Goal: Information Seeking & Learning: Learn about a topic

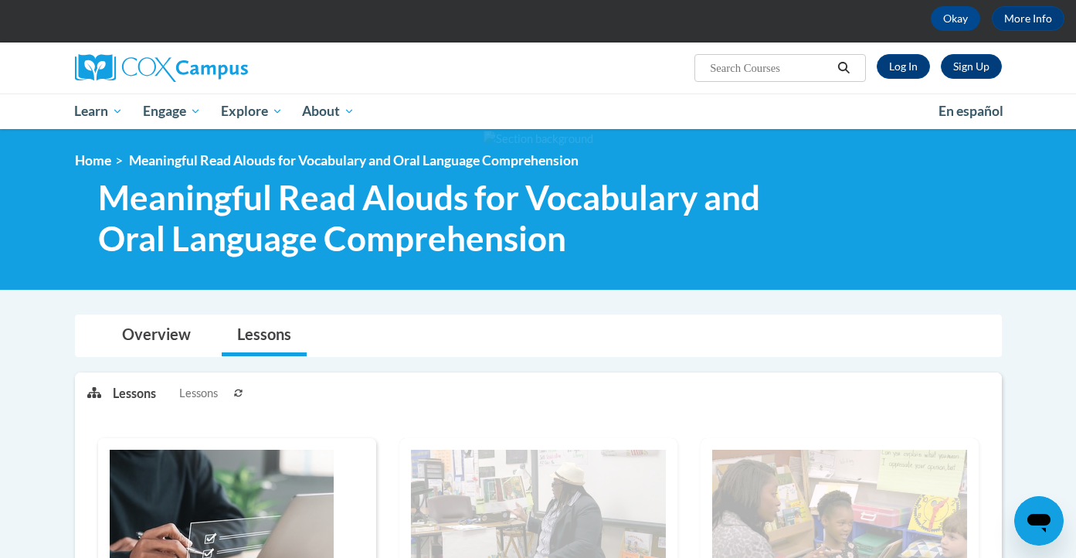
scroll to position [348, 0]
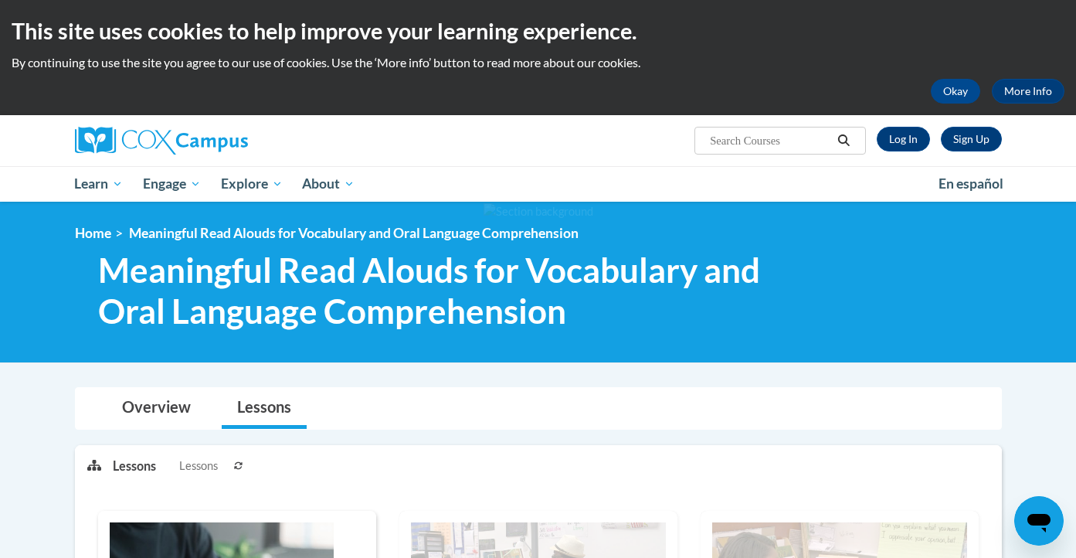
scroll to position [150, 0]
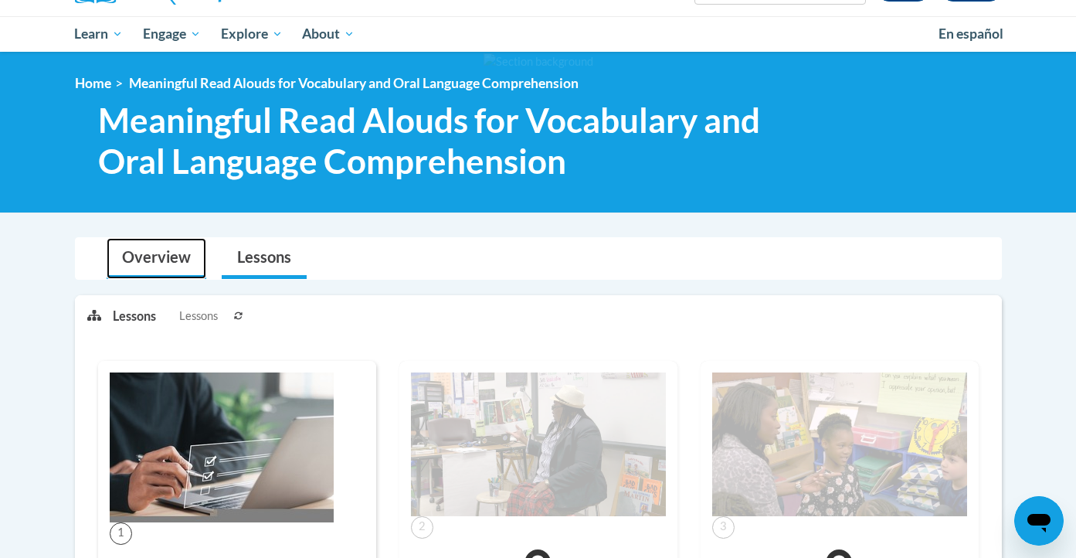
click at [142, 259] on link "Overview" at bounding box center [157, 258] width 100 height 41
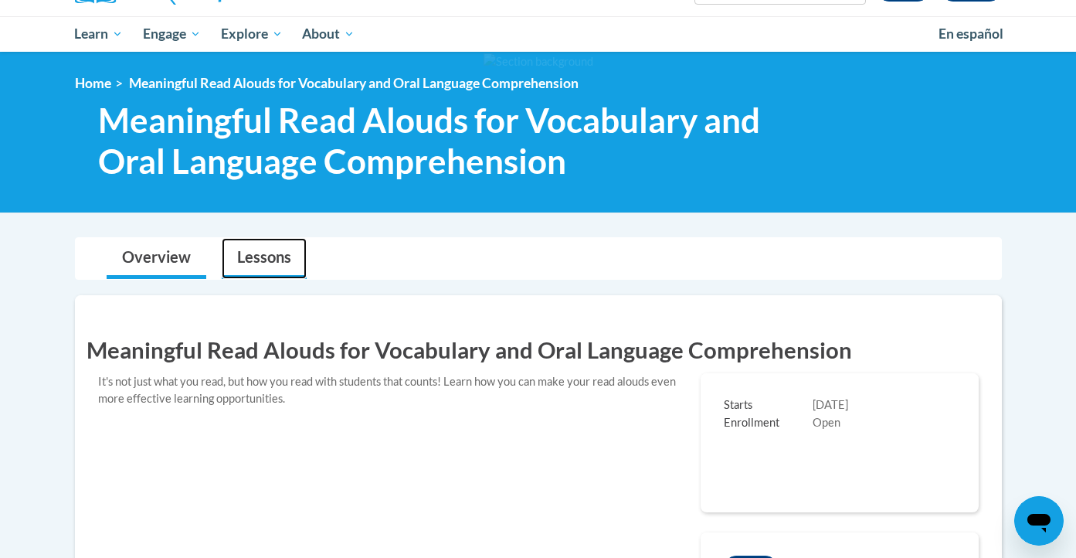
click at [272, 261] on link "Lessons" at bounding box center [264, 258] width 85 height 41
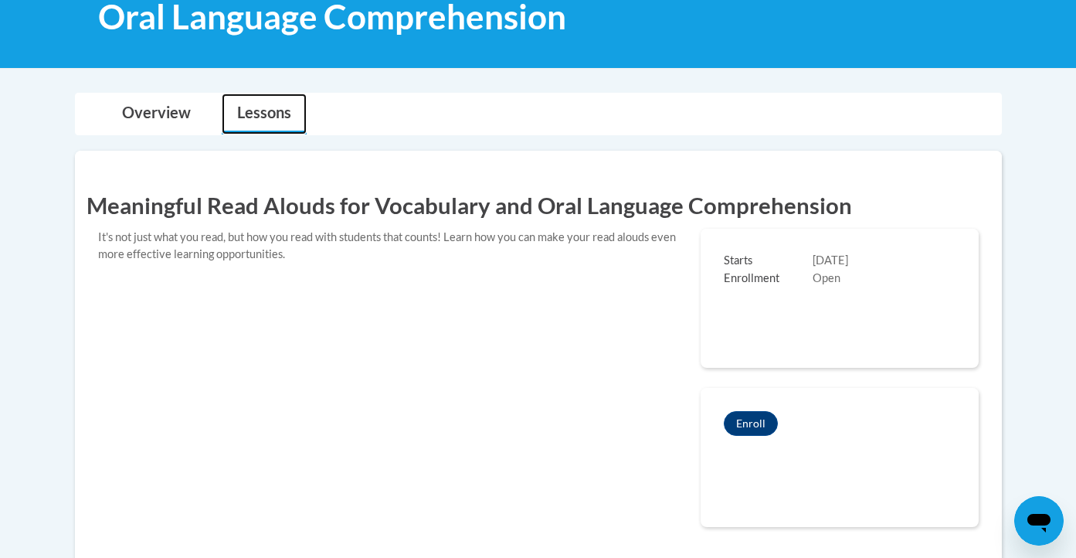
scroll to position [0, 0]
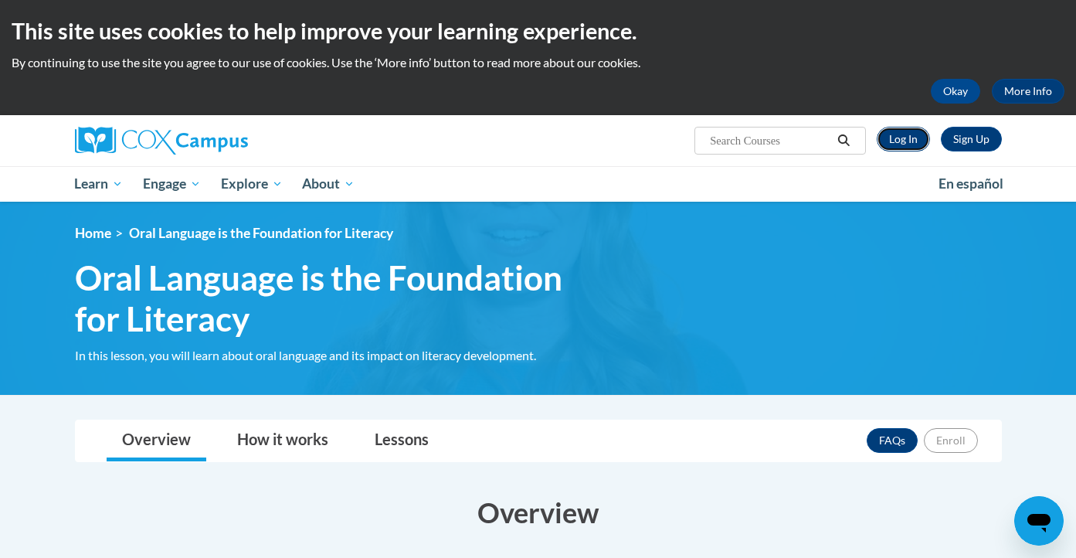
click at [906, 136] on link "Log In" at bounding box center [903, 139] width 53 height 25
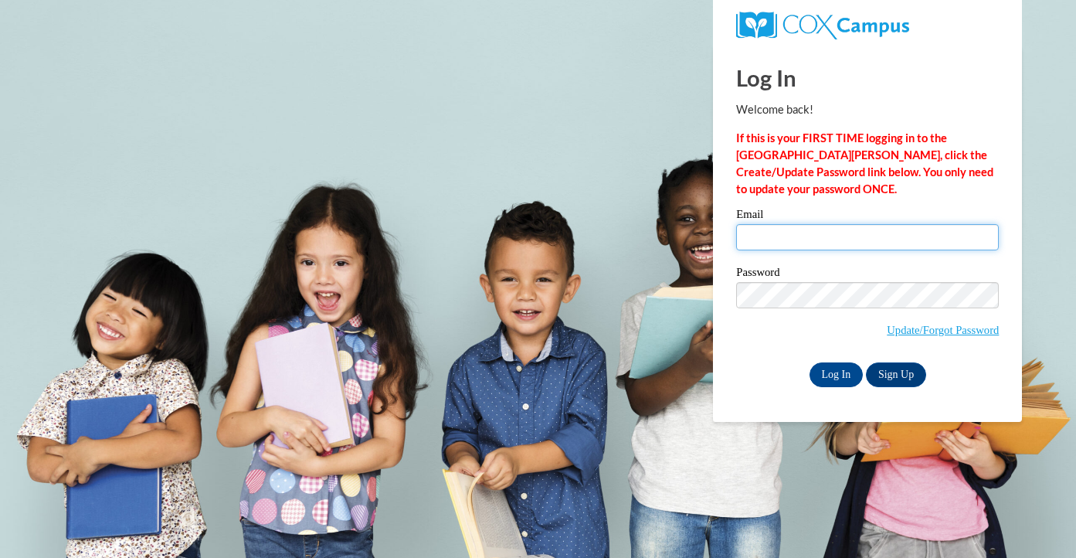
type input "terhaarm@glendiveschools.org"
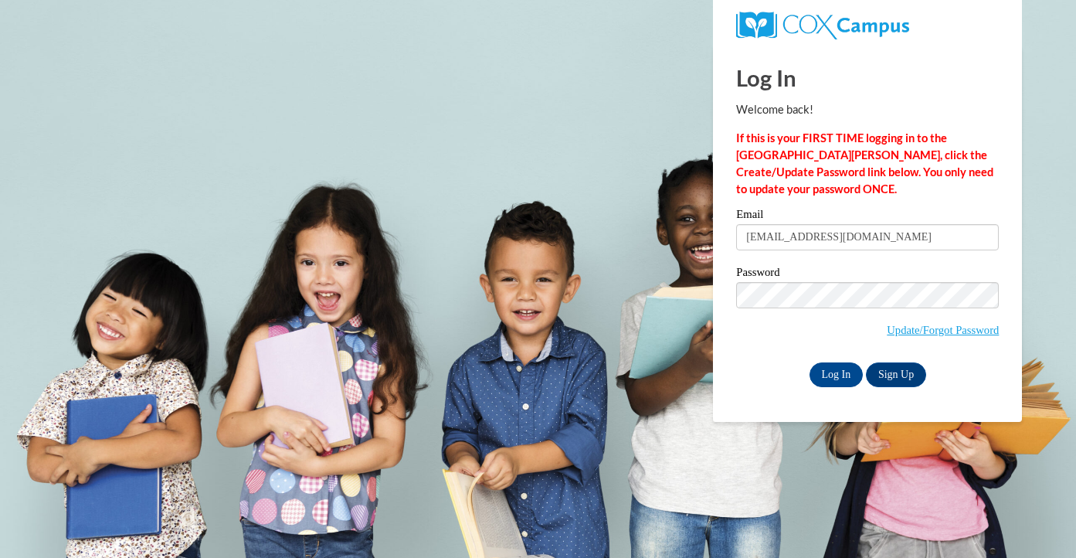
click at [784, 238] on input "terhaarm@glendiveschools.org" at bounding box center [867, 237] width 263 height 26
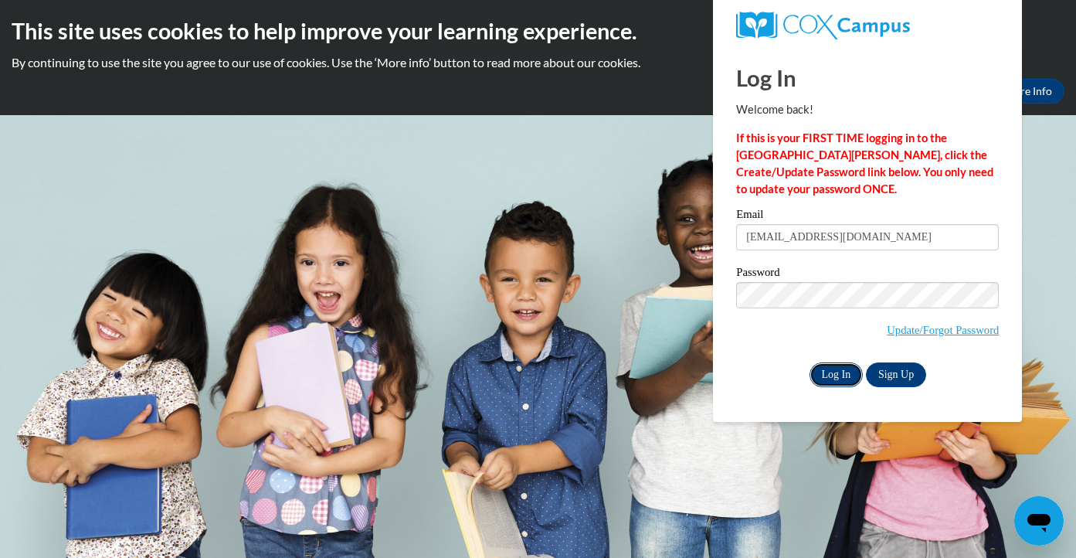
click at [827, 378] on input "Log In" at bounding box center [837, 374] width 54 height 25
click at [828, 374] on input "Log In" at bounding box center [837, 374] width 54 height 25
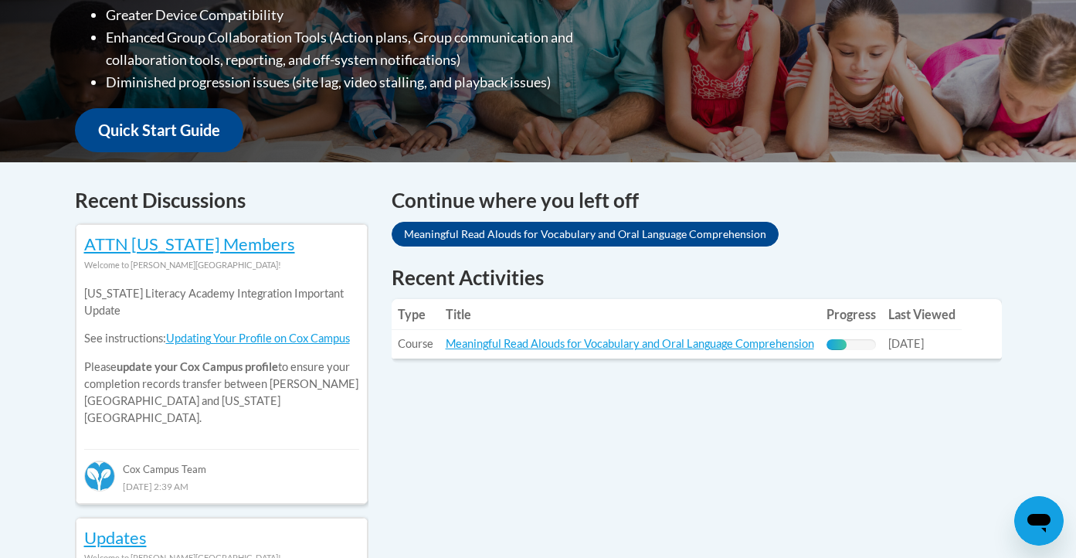
scroll to position [508, 0]
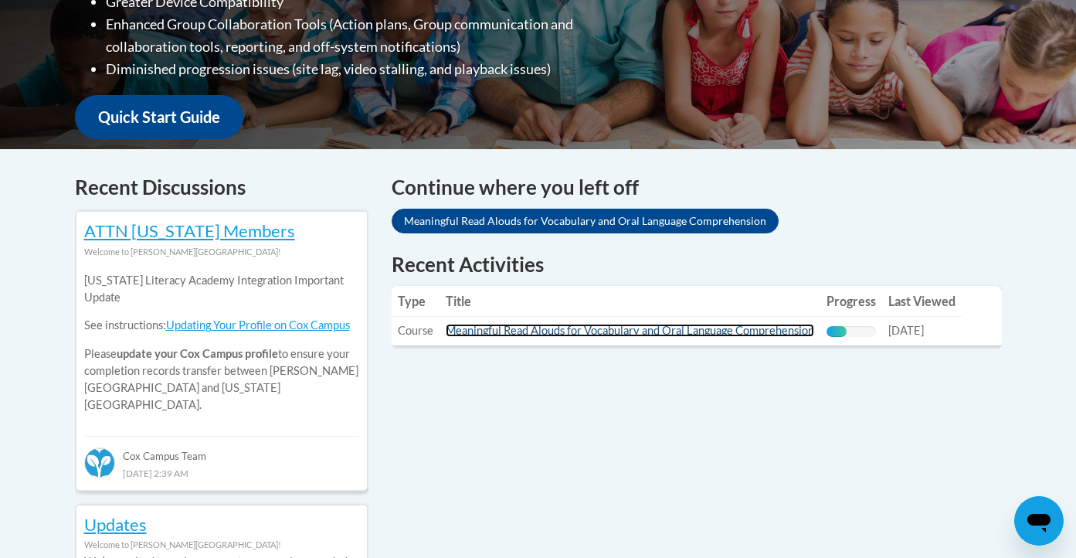
click at [647, 334] on link "Meaningful Read Alouds for Vocabulary and Oral Language Comprehension" at bounding box center [630, 330] width 368 height 13
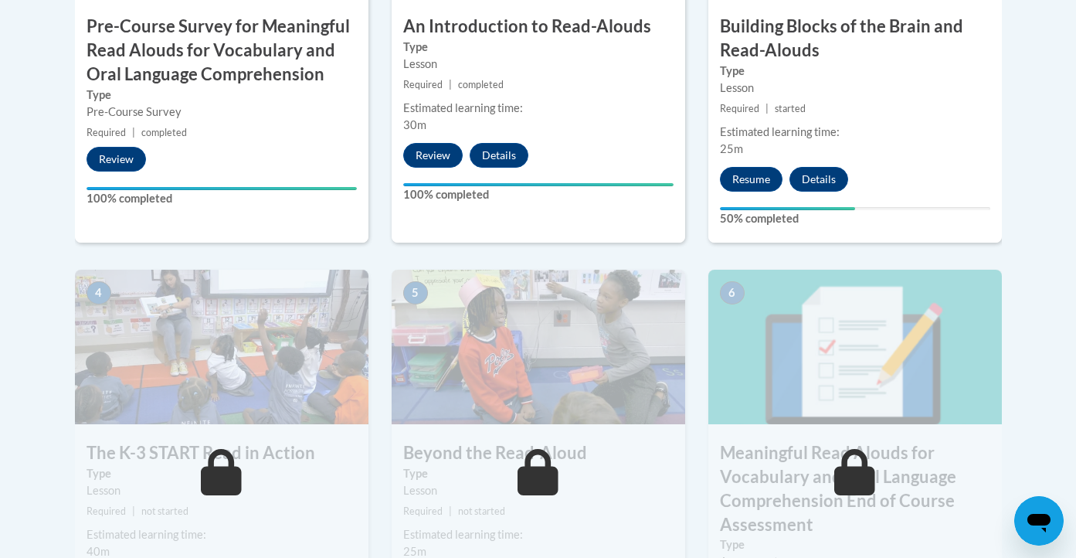
scroll to position [603, 0]
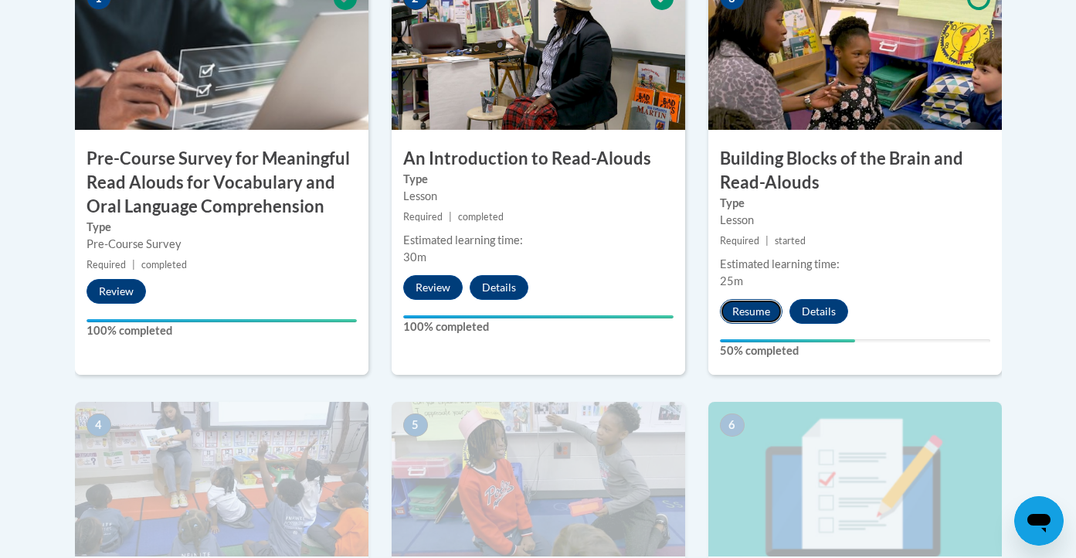
click at [766, 304] on button "Resume" at bounding box center [751, 311] width 63 height 25
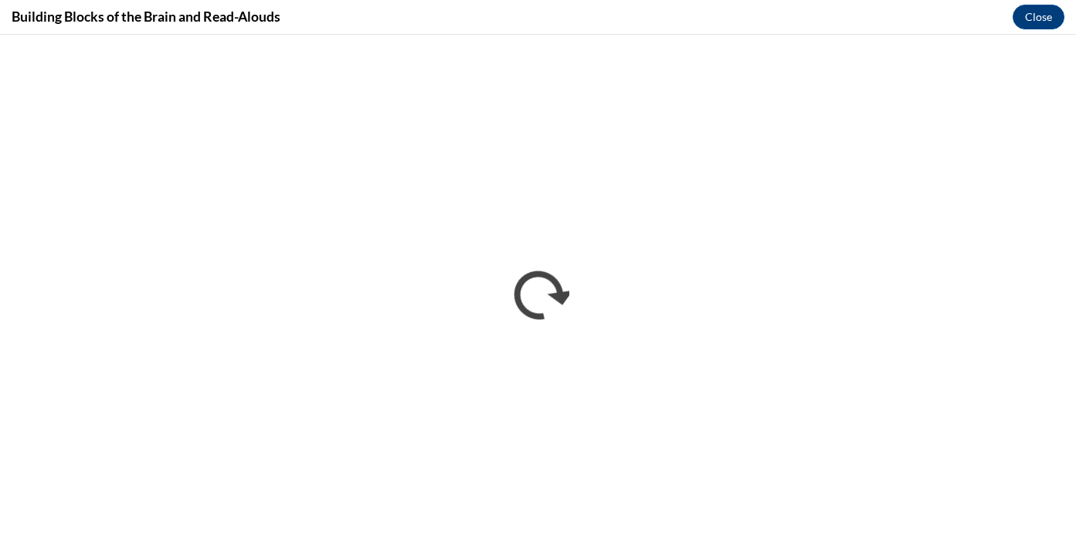
scroll to position [0, 0]
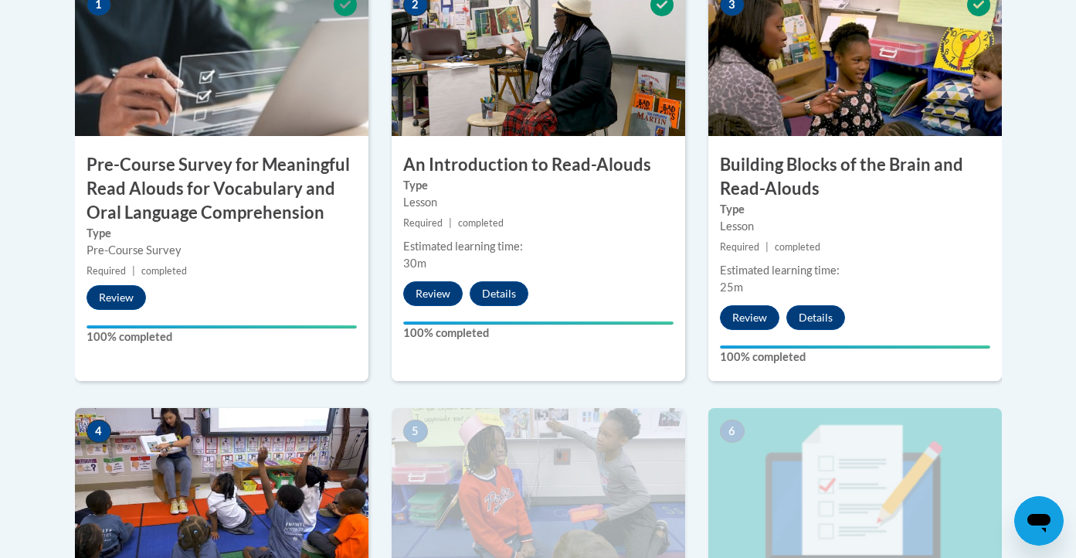
scroll to position [868, 0]
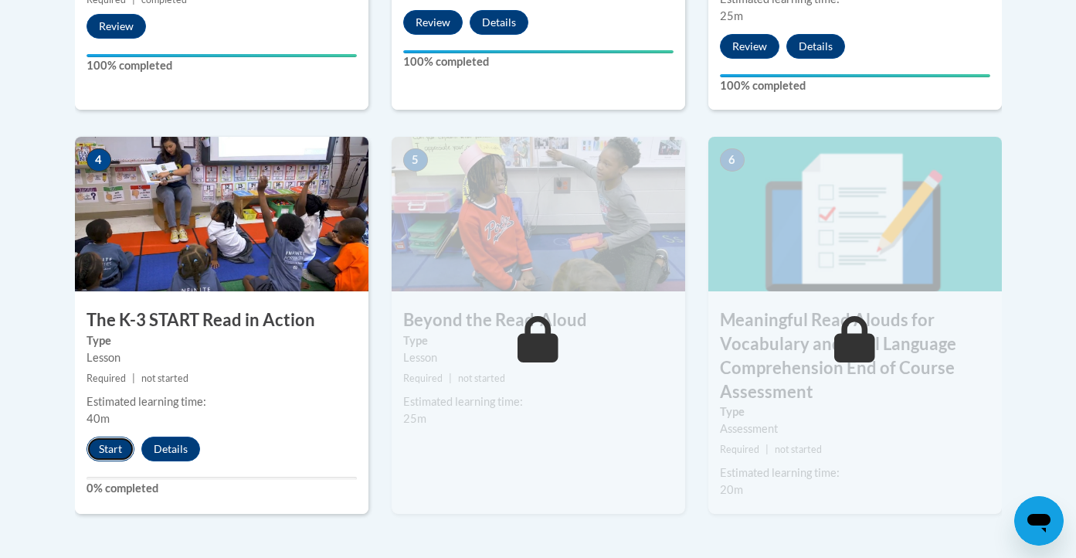
click at [127, 443] on button "Start" at bounding box center [111, 448] width 48 height 25
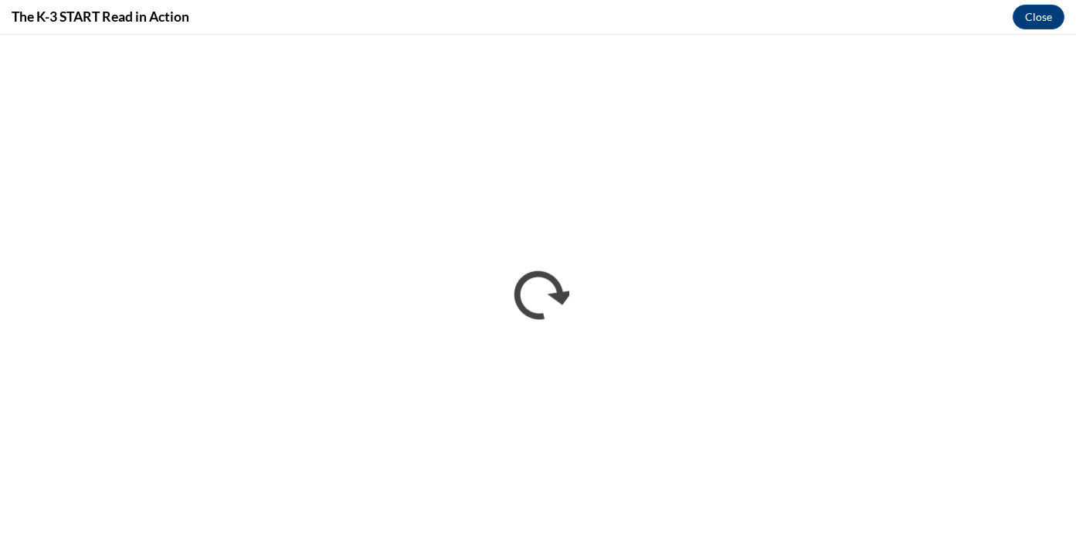
scroll to position [0, 0]
